Goal: Task Accomplishment & Management: Manage account settings

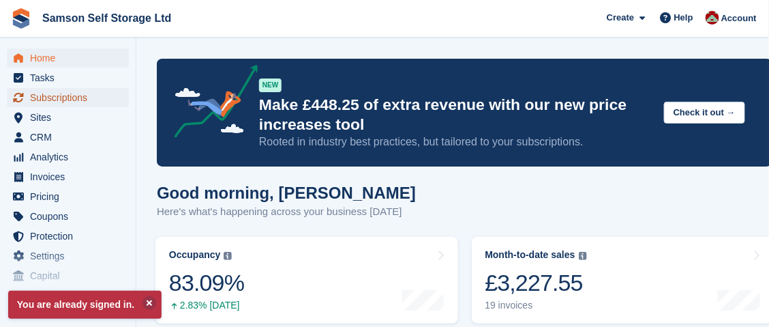
click at [51, 99] on span "Subscriptions" at bounding box center [71, 97] width 82 height 19
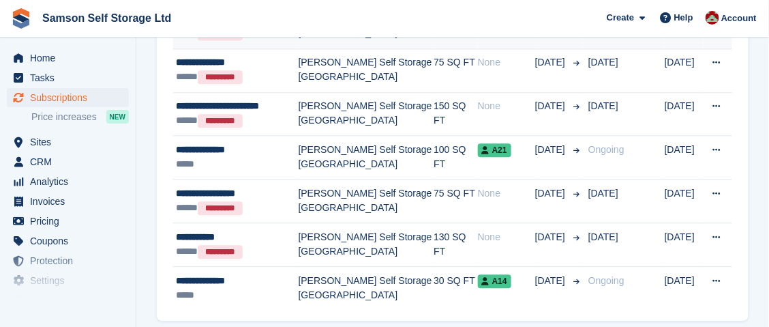
scroll to position [2144, 0]
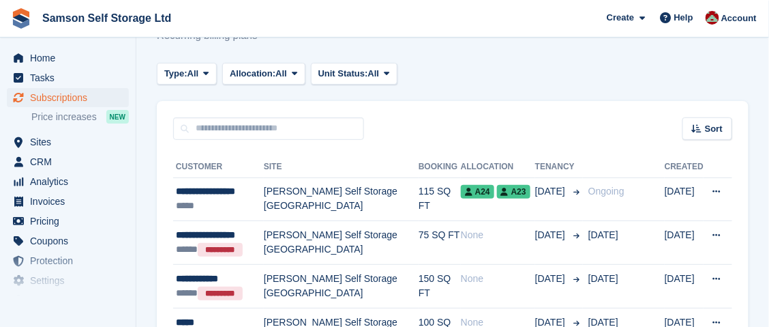
scroll to position [8, 0]
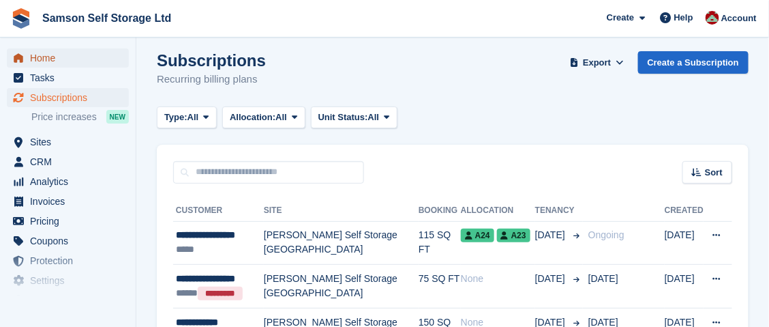
click at [45, 61] on span "Home" at bounding box center [71, 57] width 82 height 19
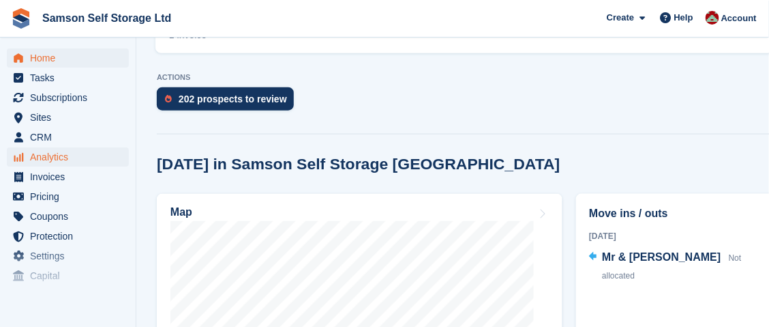
scroll to position [205, 0]
